Goal: Find contact information: Find contact information

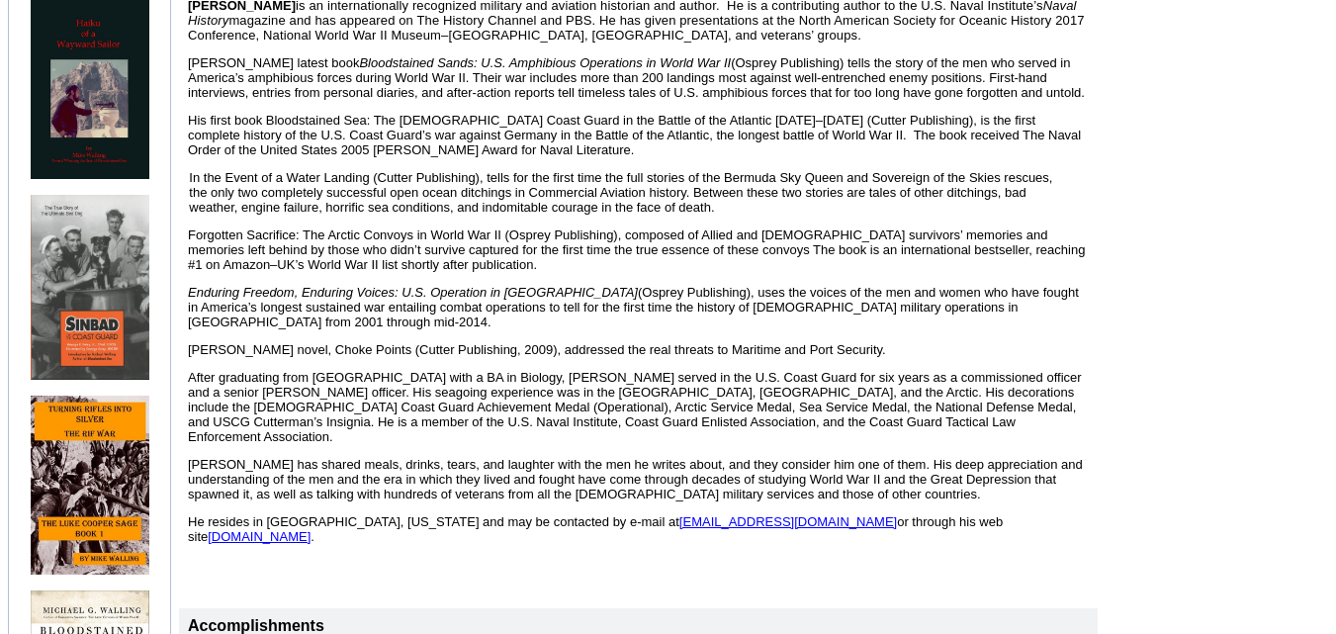
scroll to position [680, 0]
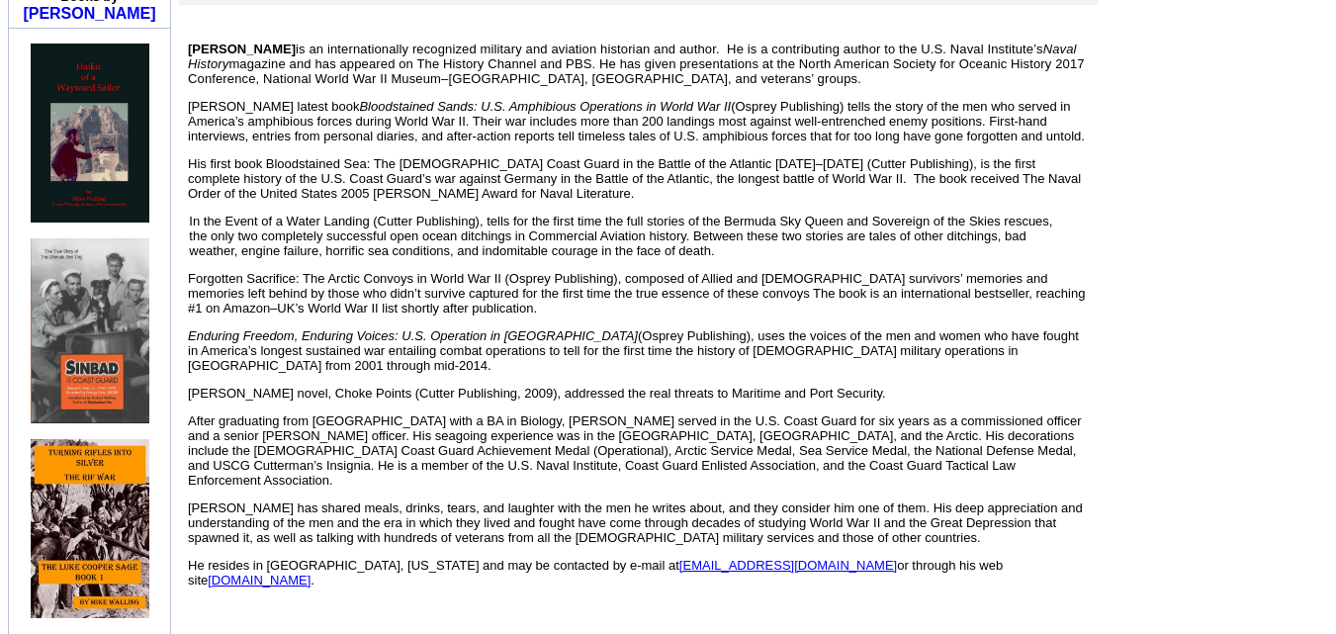
click at [311, 573] on span "[DOMAIN_NAME]" at bounding box center [259, 580] width 103 height 15
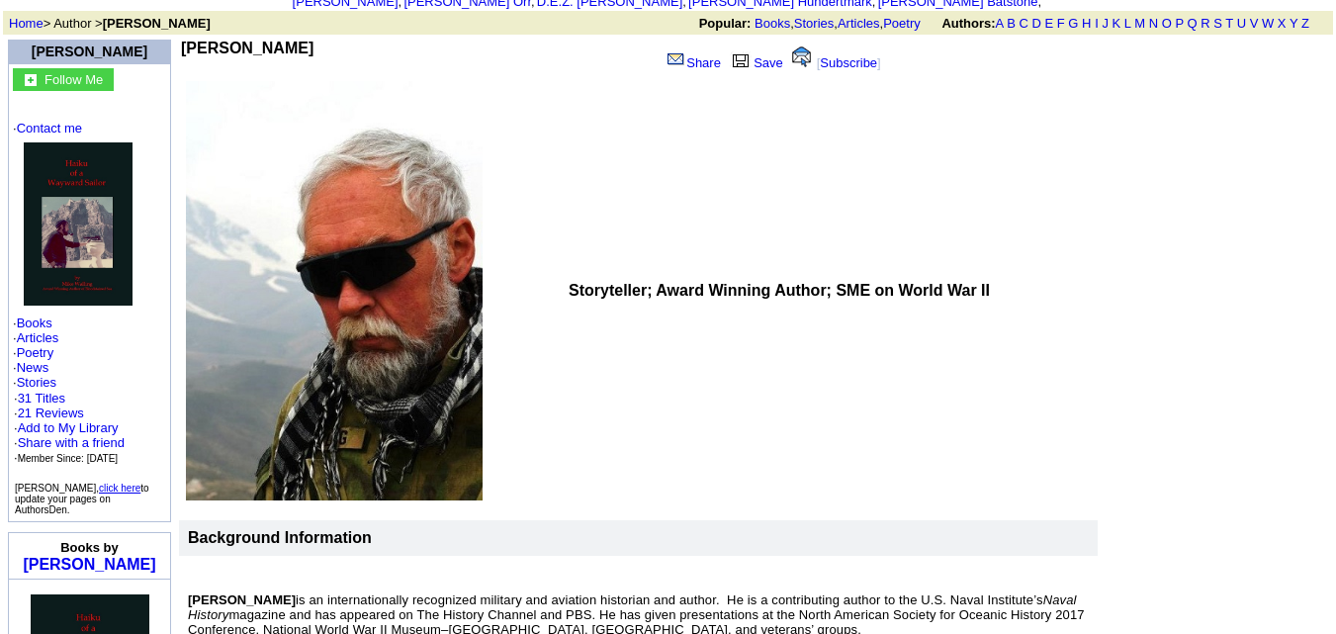
scroll to position [129, 0]
click at [713, 283] on b "Storyteller; Award Winning Author; SME on World War II" at bounding box center [779, 291] width 421 height 17
